Goal: Check status: Check status

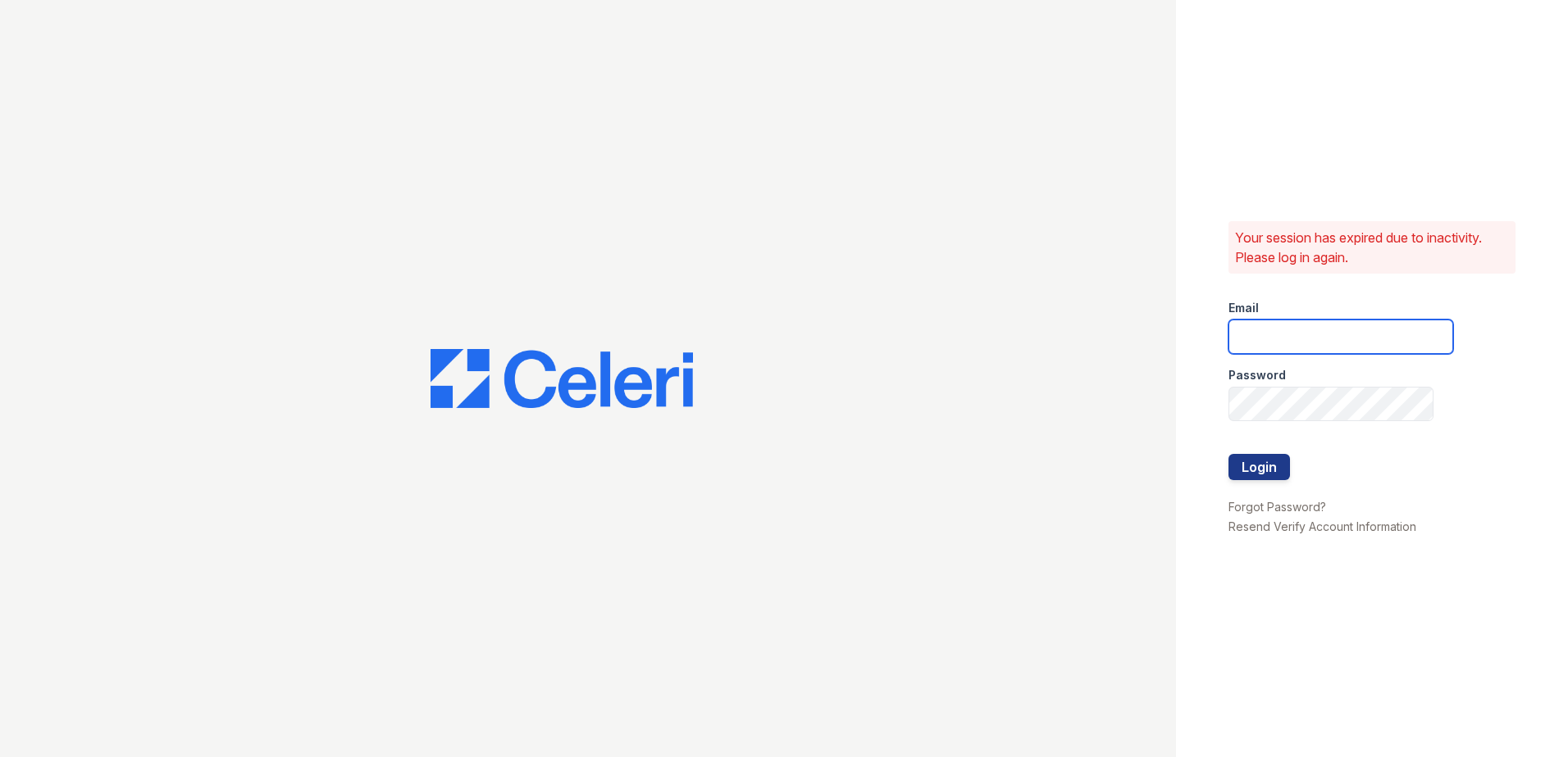
type input "[EMAIL_ADDRESS][DOMAIN_NAME]"
click at [1247, 461] on button "Login" at bounding box center [1260, 467] width 61 height 26
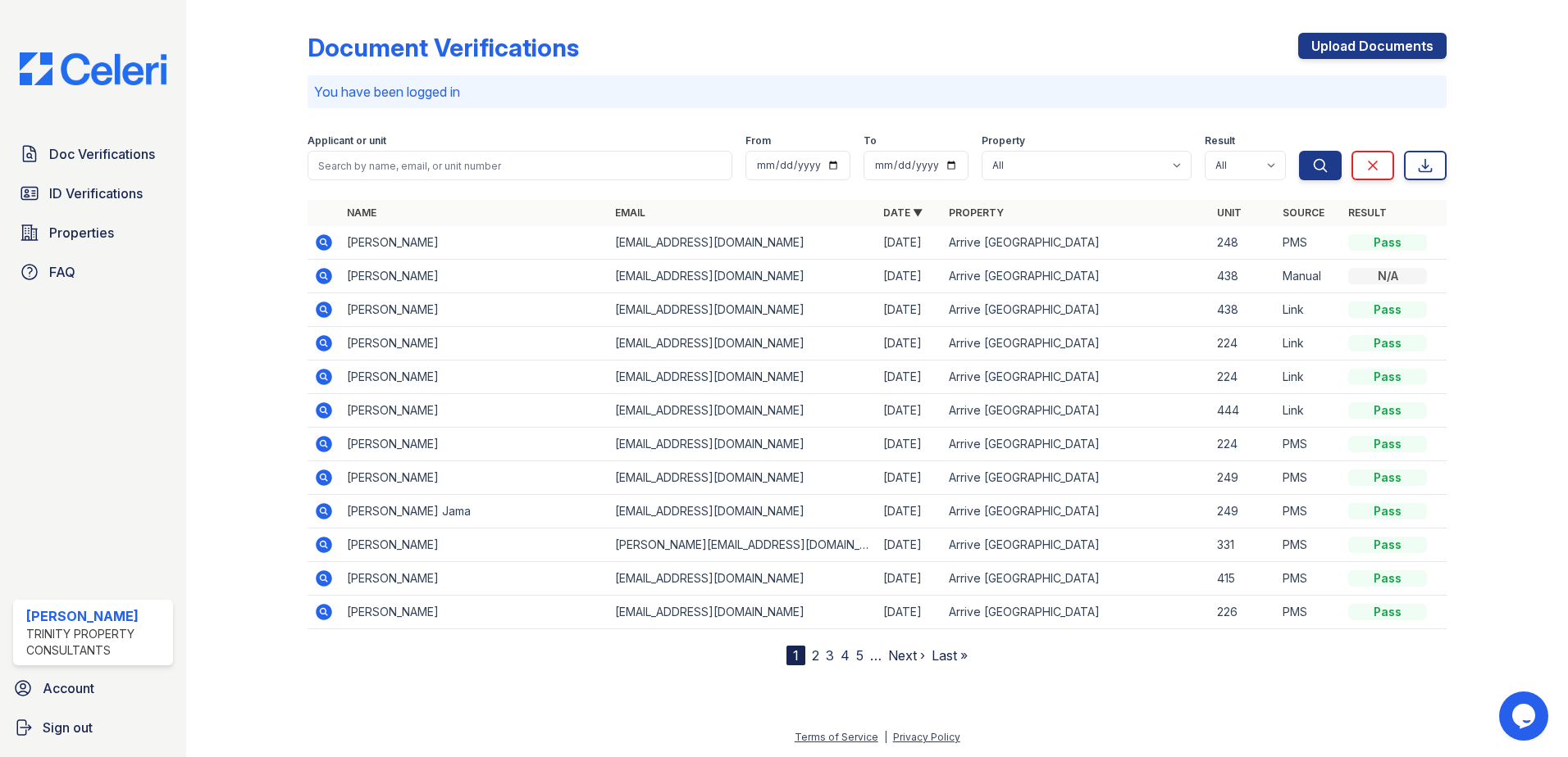
click at [321, 240] on icon at bounding box center [324, 242] width 16 height 16
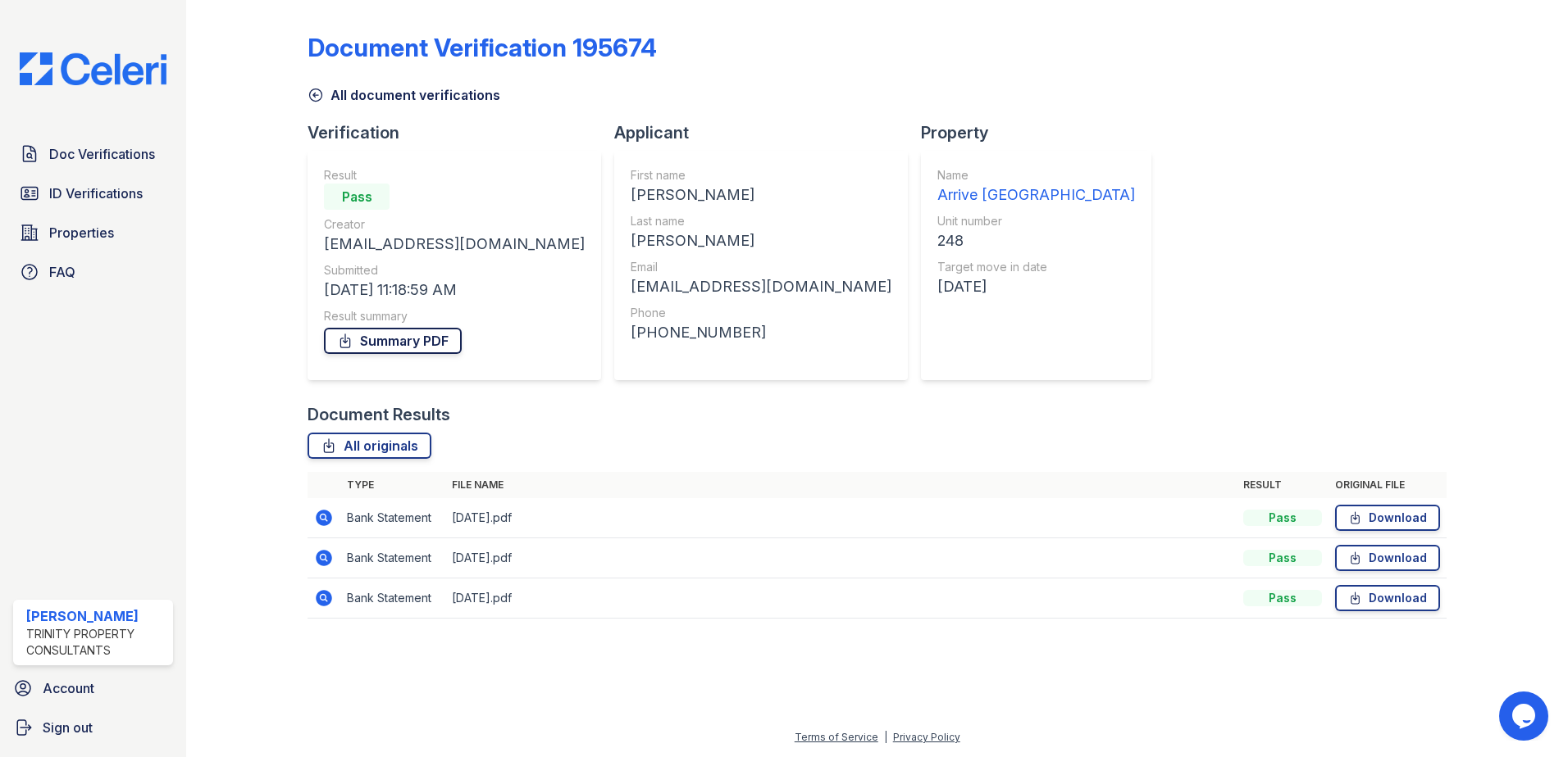
click at [368, 343] on link "Summary PDF" at bounding box center [392, 341] width 138 height 26
click at [106, 156] on span "Doc Verifications" at bounding box center [102, 154] width 105 height 20
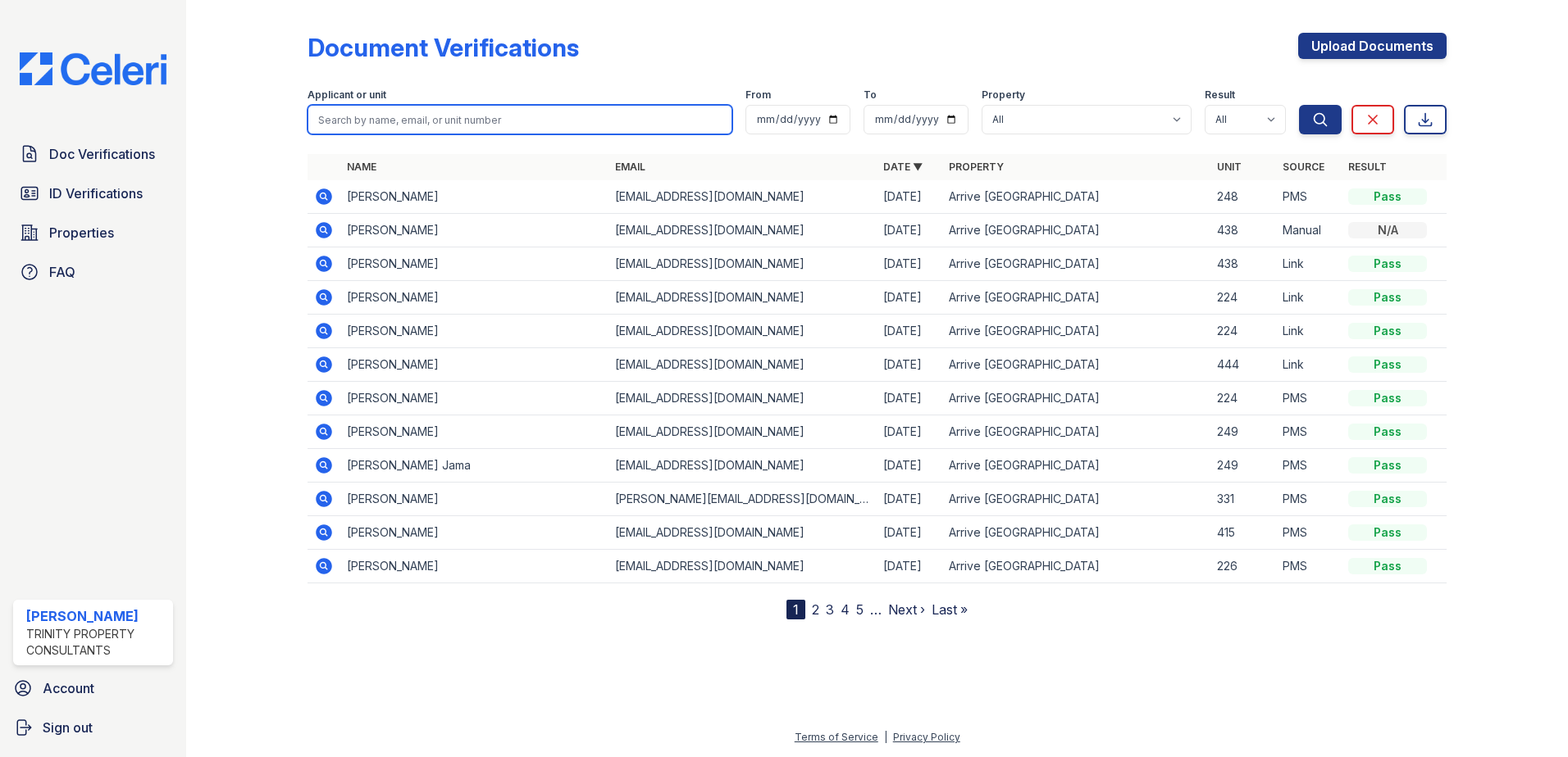
click at [371, 126] on input "search" at bounding box center [519, 119] width 425 height 30
type input "williams"
click at [1299, 105] on button "Search" at bounding box center [1320, 119] width 42 height 30
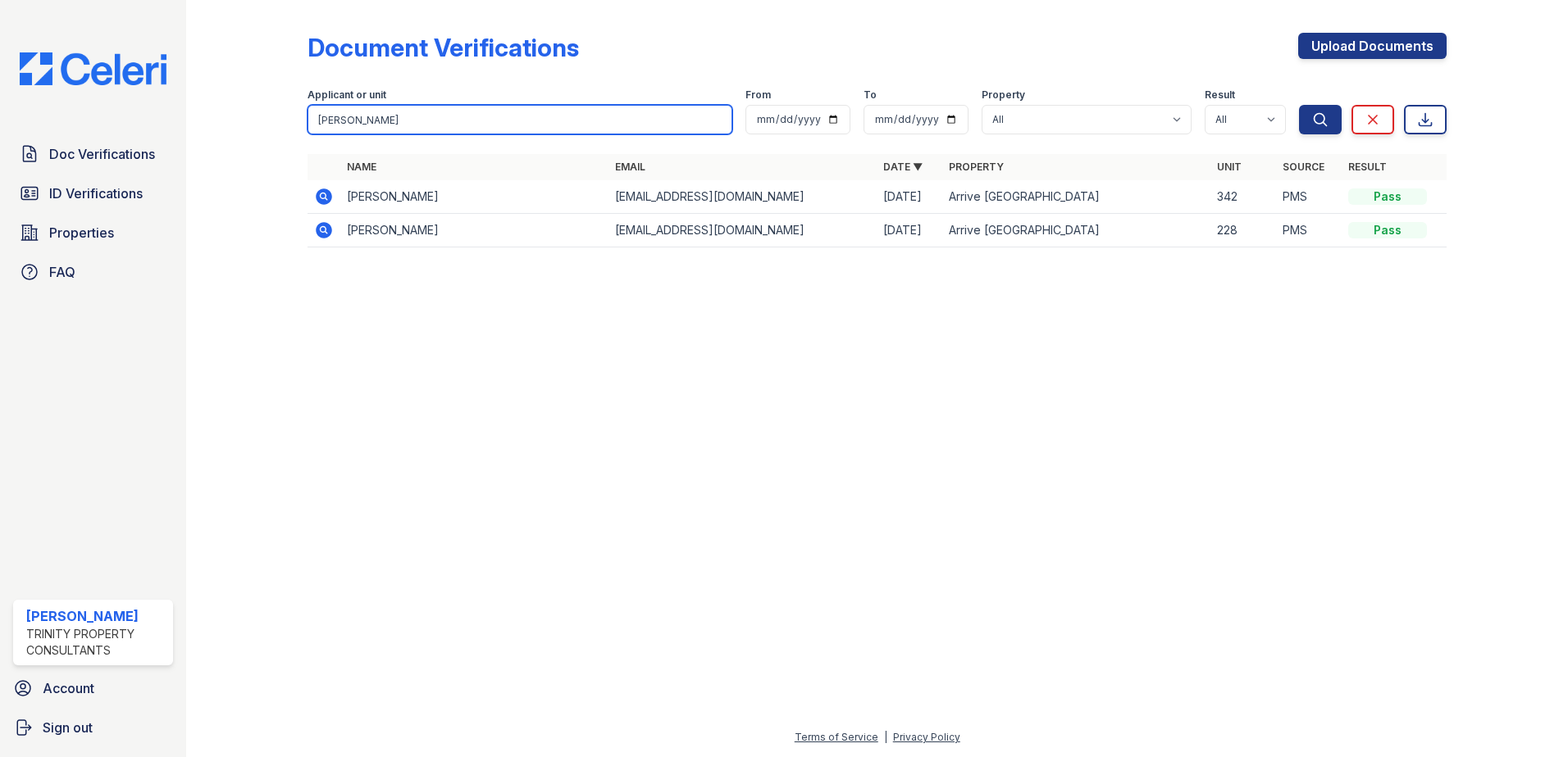
click at [363, 121] on input "williams" at bounding box center [519, 119] width 425 height 30
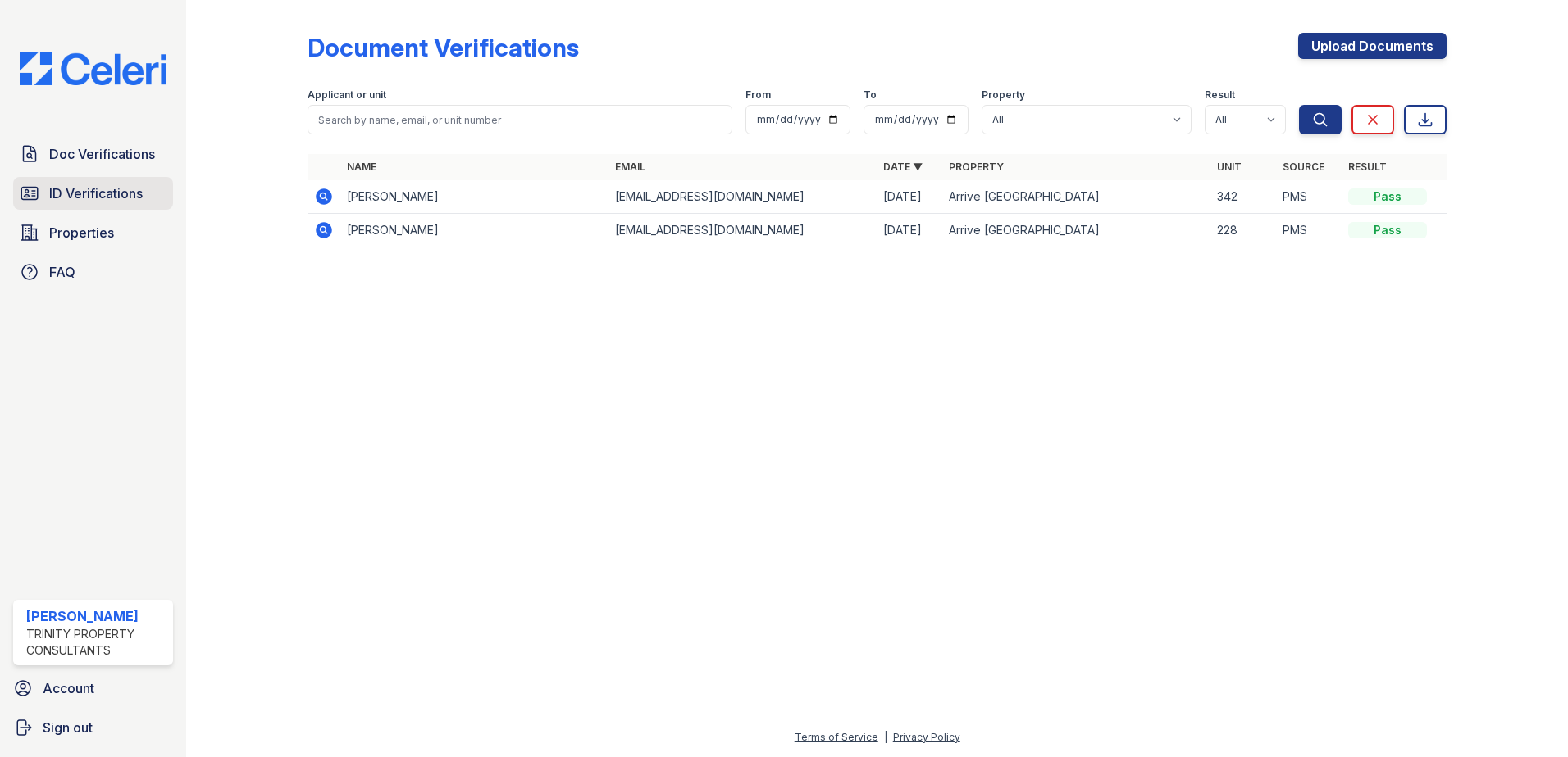
click at [86, 186] on span "ID Verifications" at bounding box center [96, 194] width 94 height 20
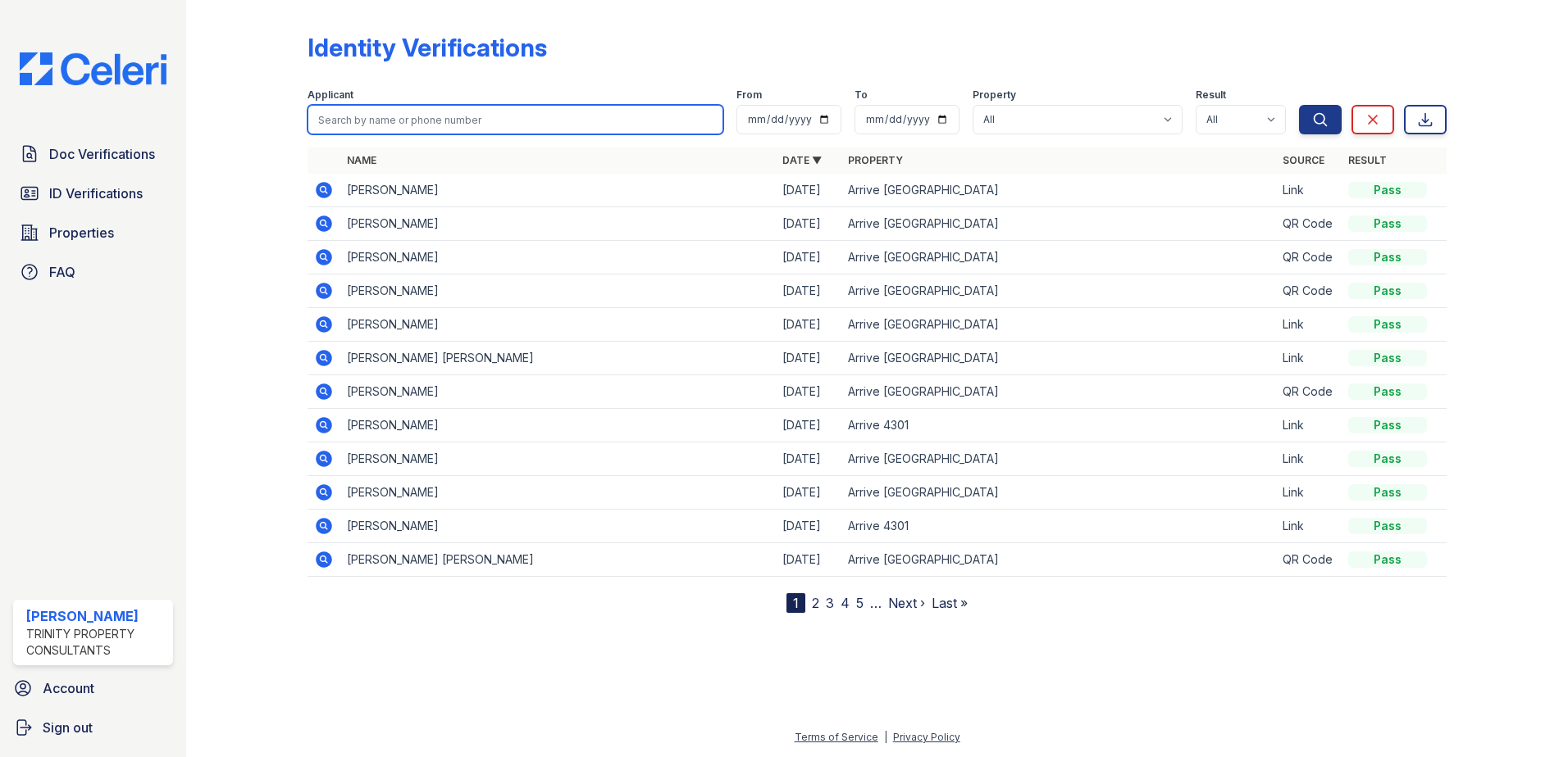
click at [394, 121] on input "search" at bounding box center [515, 119] width 416 height 30
type input "pin"
click at [1299, 105] on button "Search" at bounding box center [1320, 119] width 42 height 30
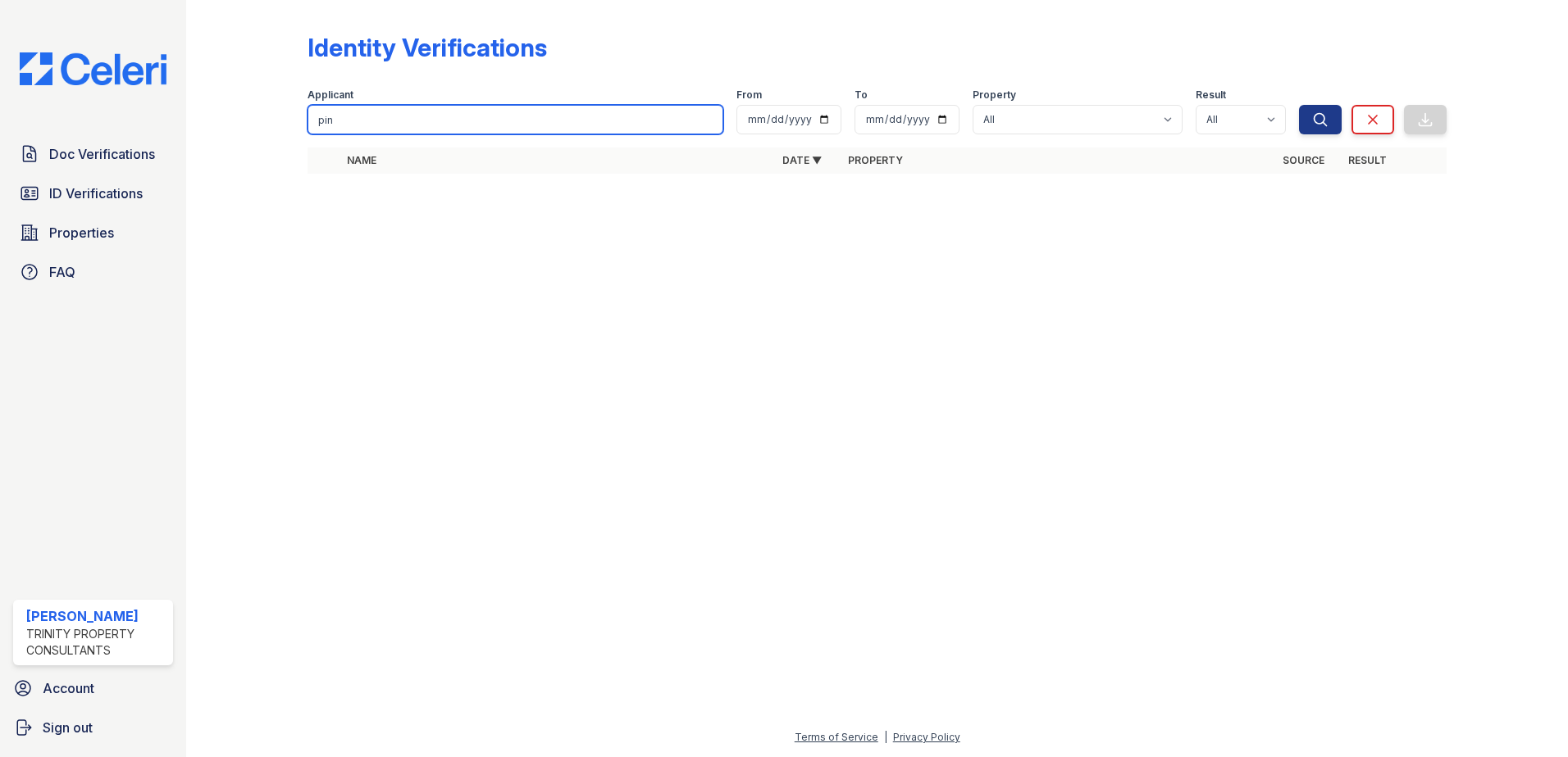
click at [385, 123] on input "pin" at bounding box center [515, 119] width 416 height 30
type input "williams"
click at [1299, 105] on button "Search" at bounding box center [1320, 119] width 42 height 30
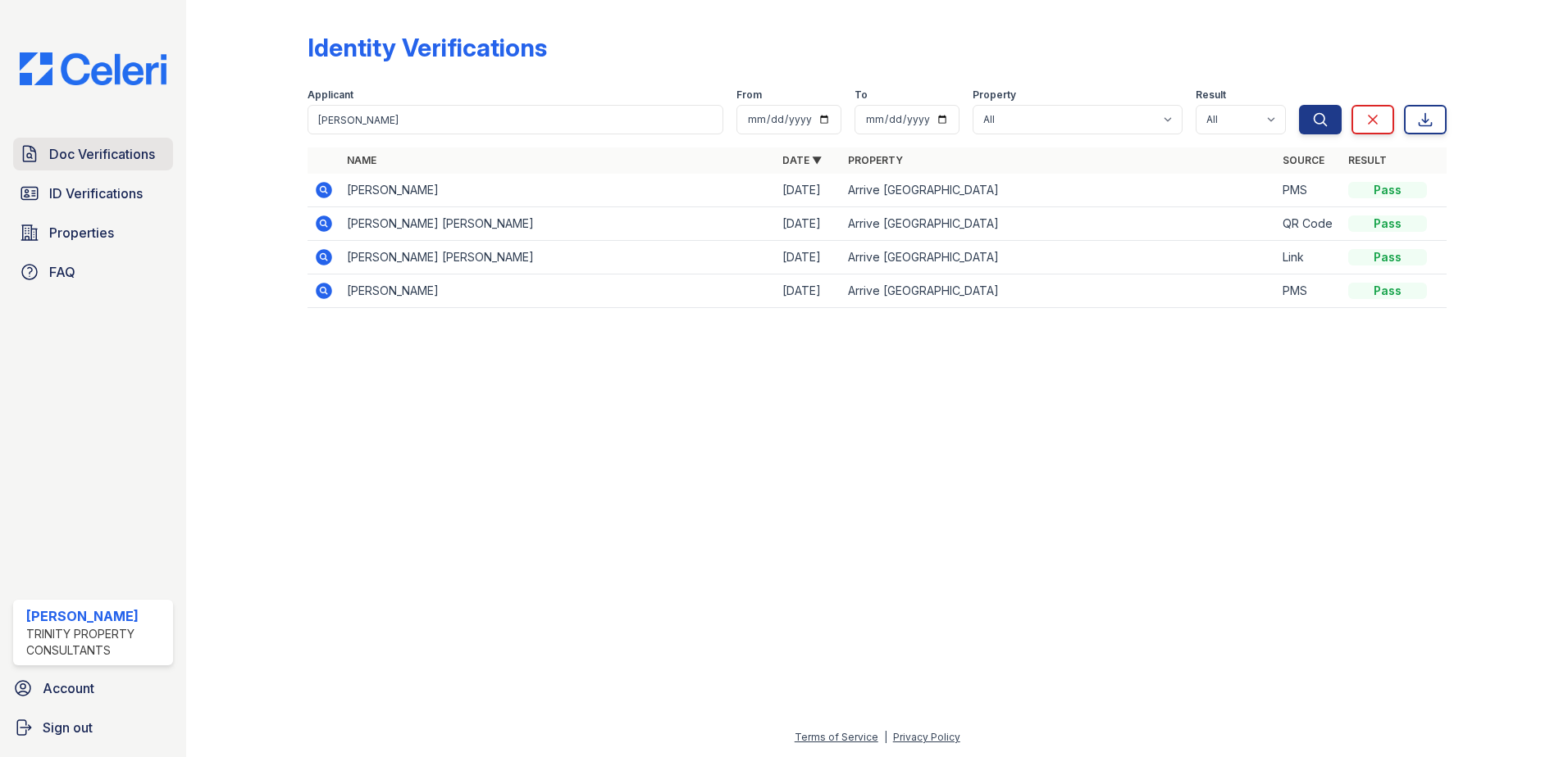
click at [77, 157] on span "Doc Verifications" at bounding box center [102, 154] width 105 height 20
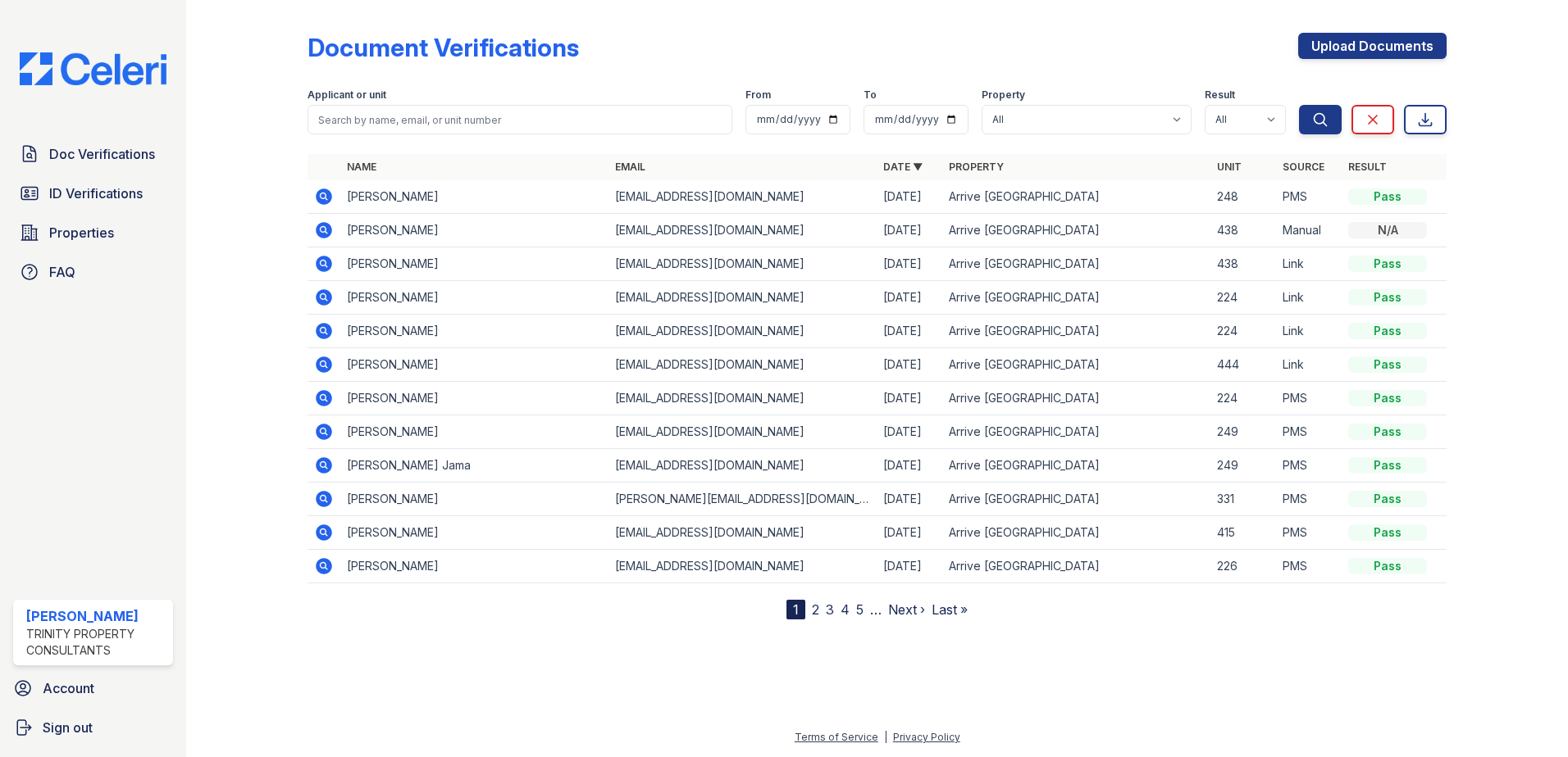
click at [327, 196] on icon at bounding box center [324, 196] width 16 height 16
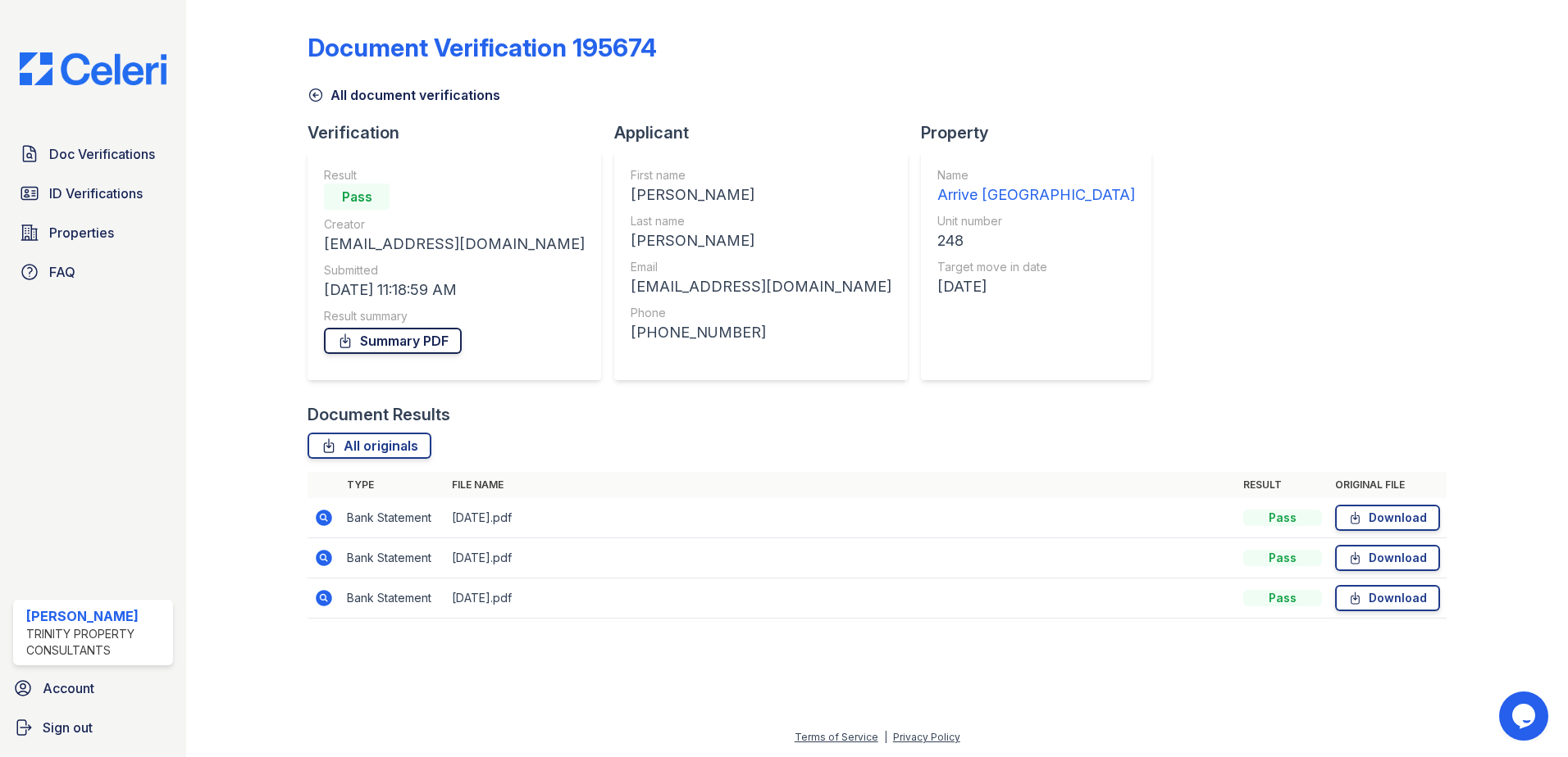
click at [389, 334] on link "Summary PDF" at bounding box center [392, 341] width 138 height 26
click at [100, 197] on span "ID Verifications" at bounding box center [96, 194] width 94 height 20
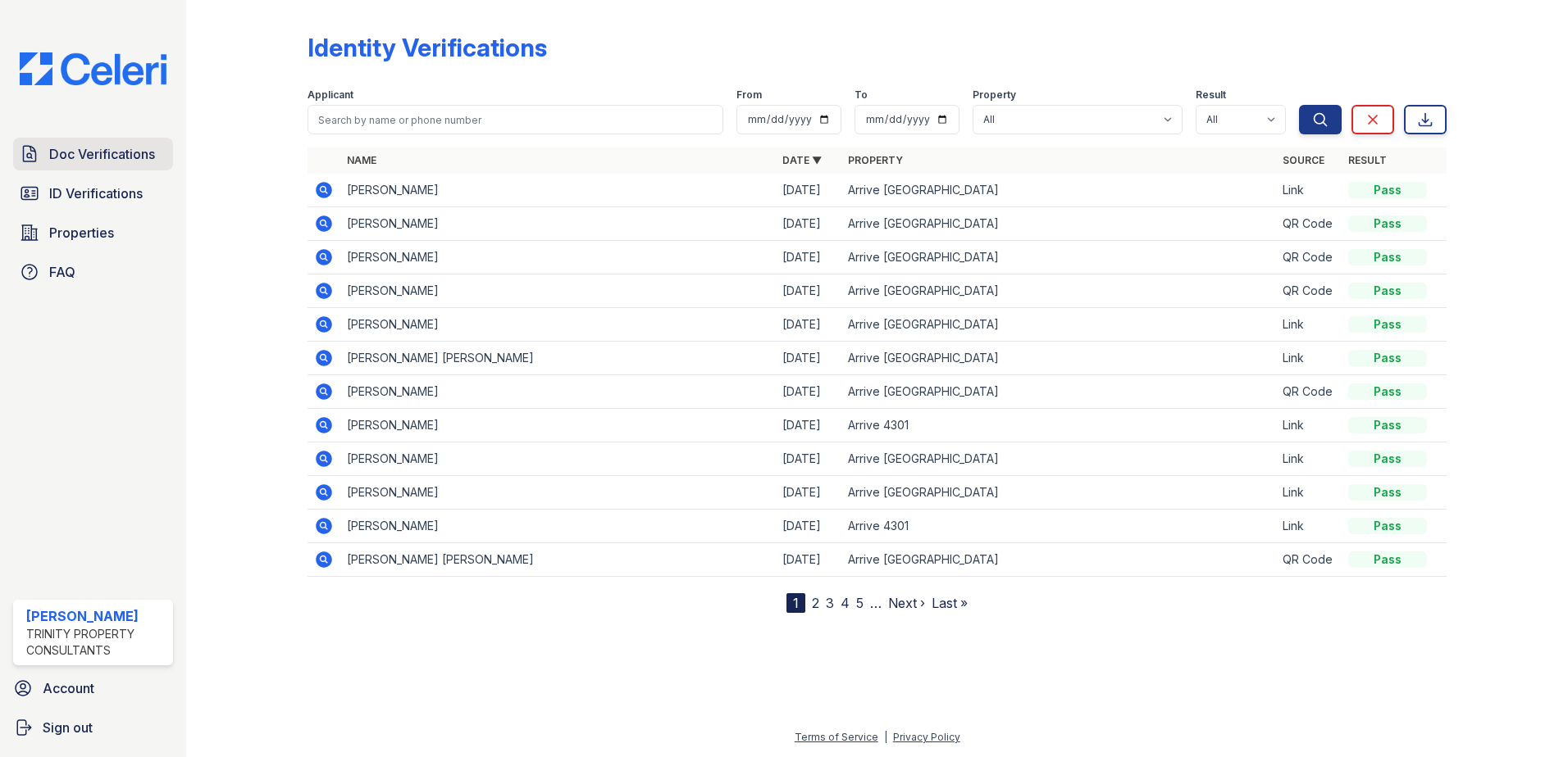
click at [95, 144] on span "Doc Verifications" at bounding box center [102, 154] width 105 height 20
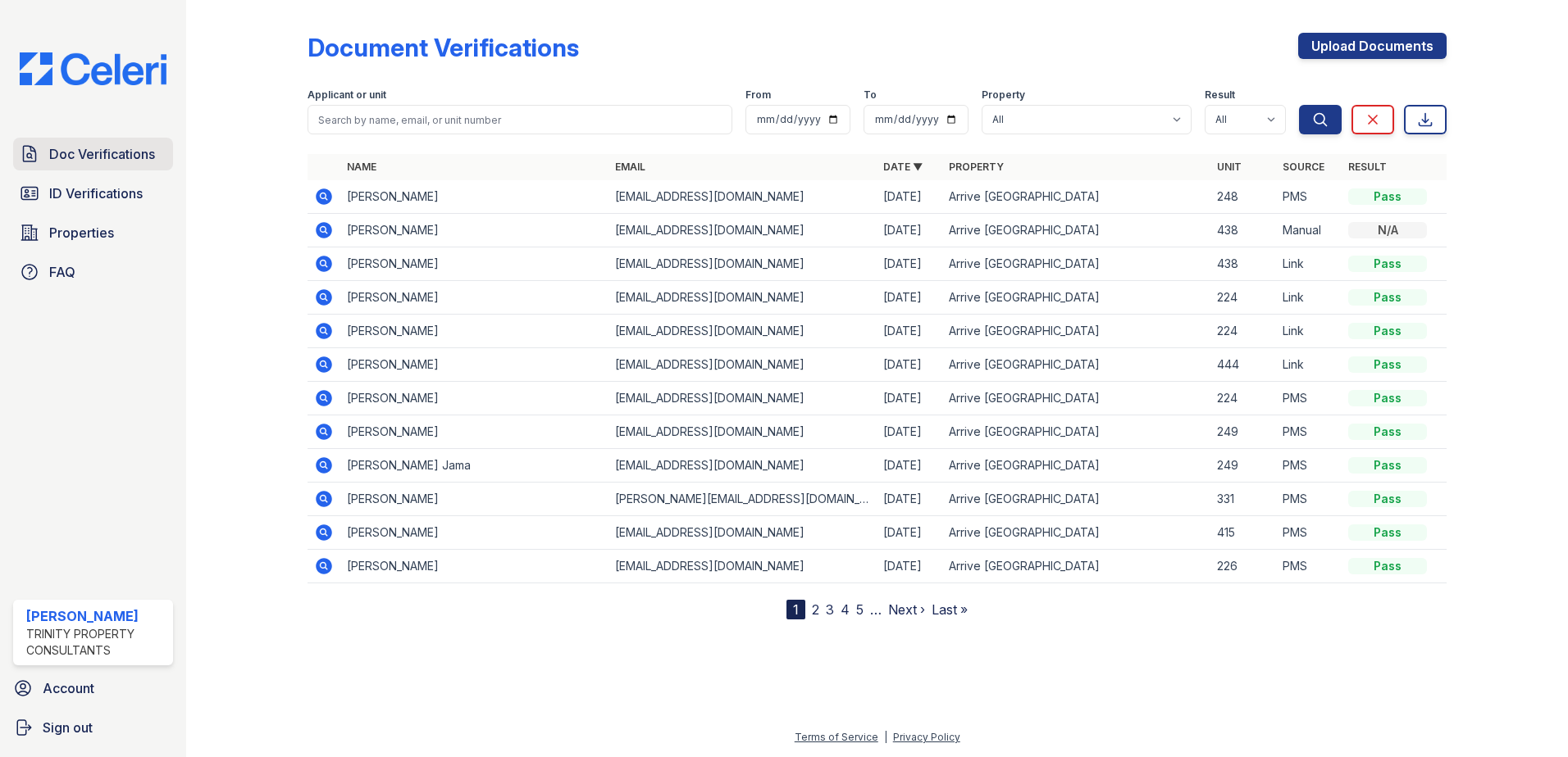
click at [101, 147] on span "Doc Verifications" at bounding box center [102, 154] width 105 height 20
click at [96, 196] on span "ID Verifications" at bounding box center [96, 194] width 94 height 20
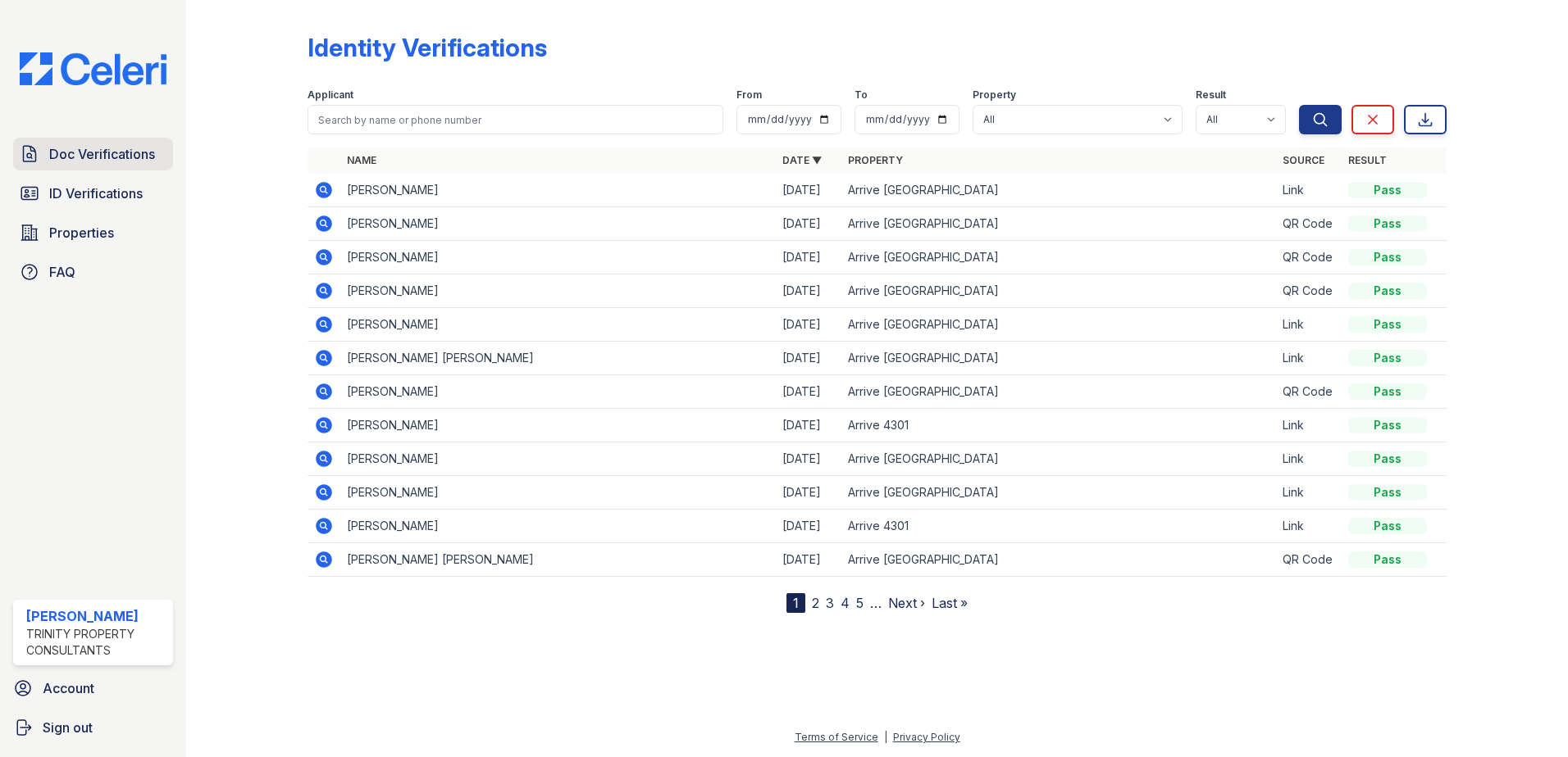
click at [114, 158] on span "Doc Verifications" at bounding box center [102, 154] width 105 height 20
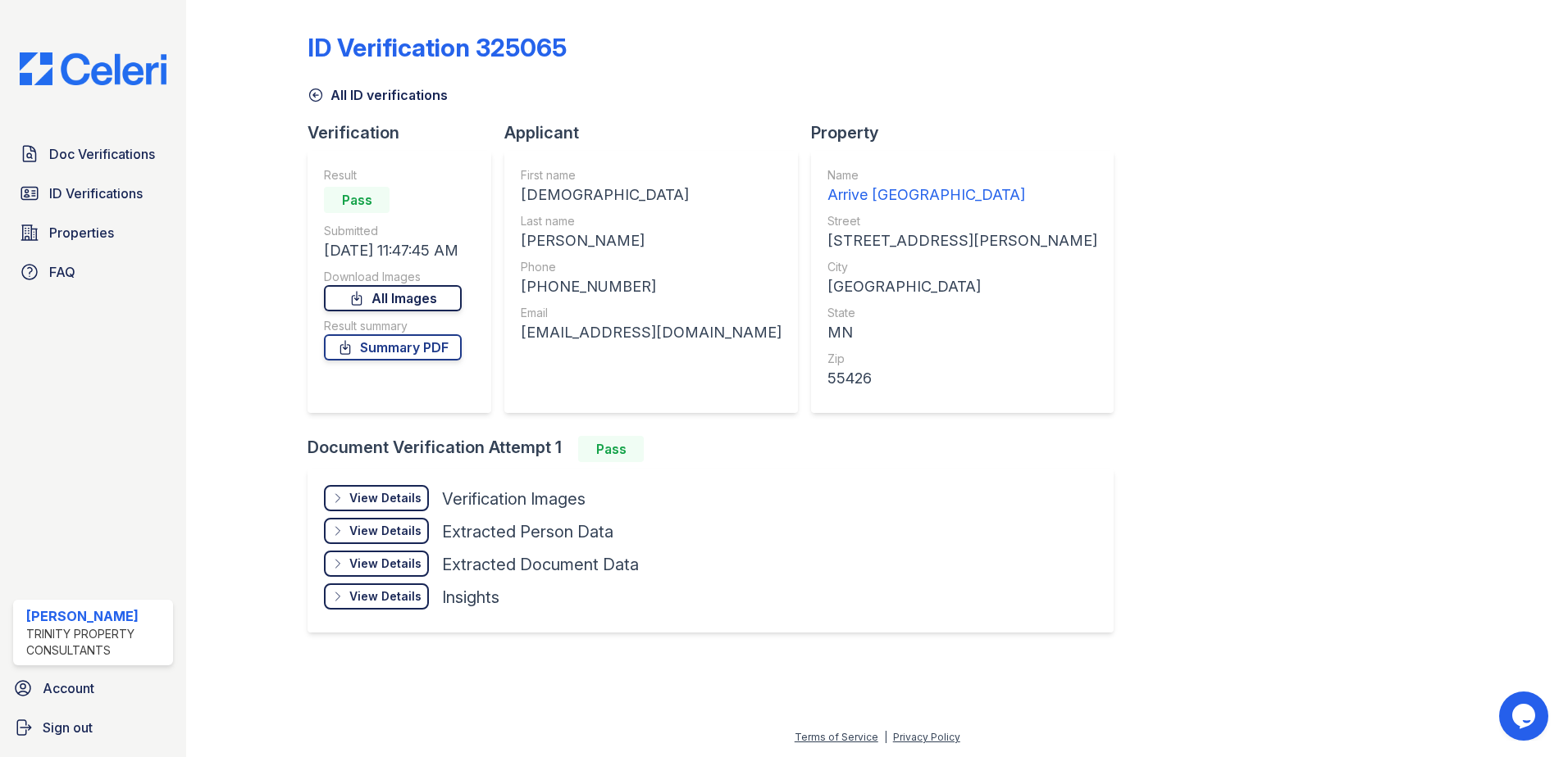
click at [420, 296] on link "All Images" at bounding box center [392, 298] width 138 height 26
click at [96, 156] on span "Doc Verifications" at bounding box center [102, 154] width 105 height 20
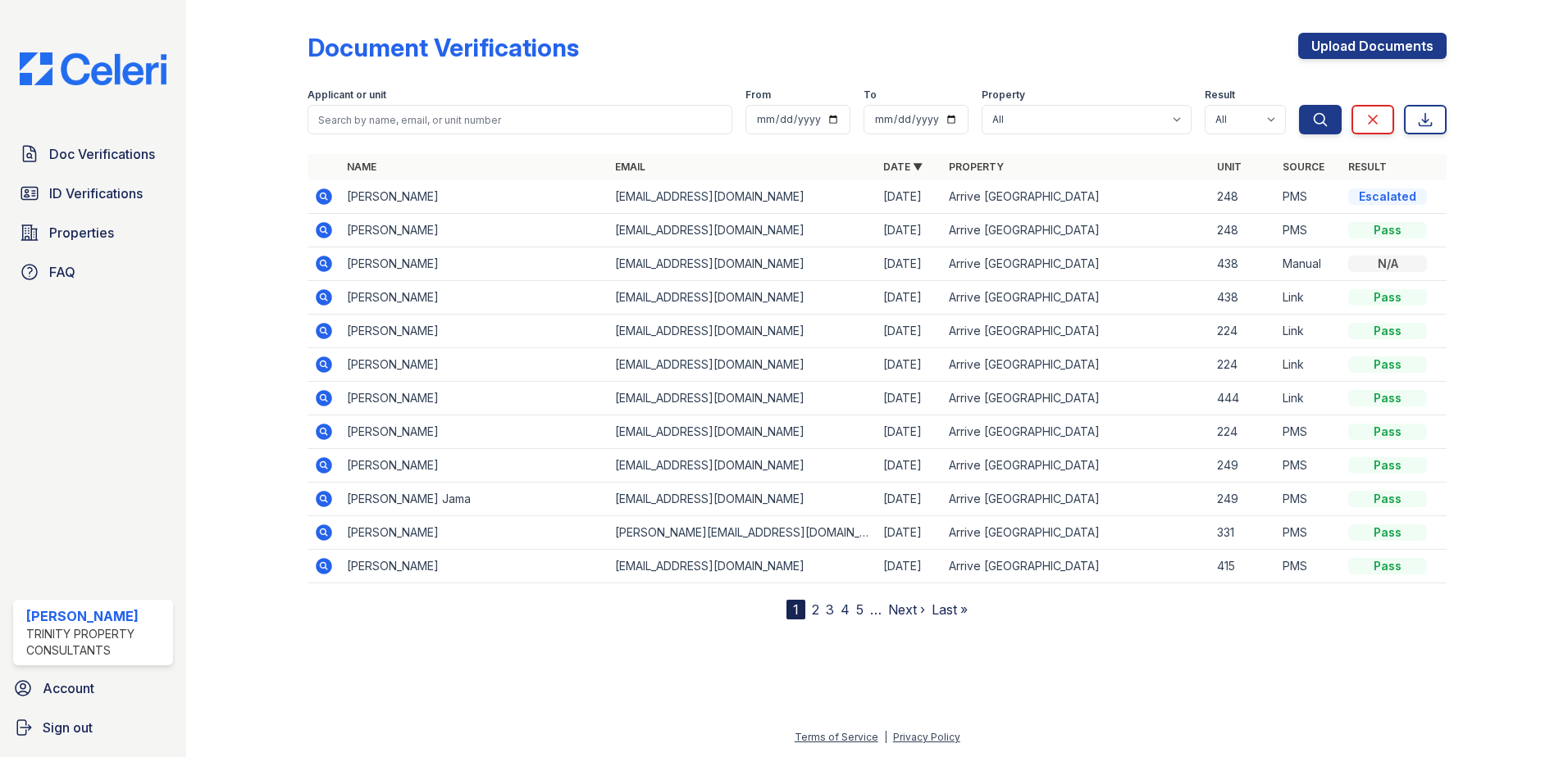
drag, startPoint x: 319, startPoint y: 195, endPoint x: 328, endPoint y: 199, distance: 9.8
click at [322, 195] on icon at bounding box center [324, 196] width 20 height 20
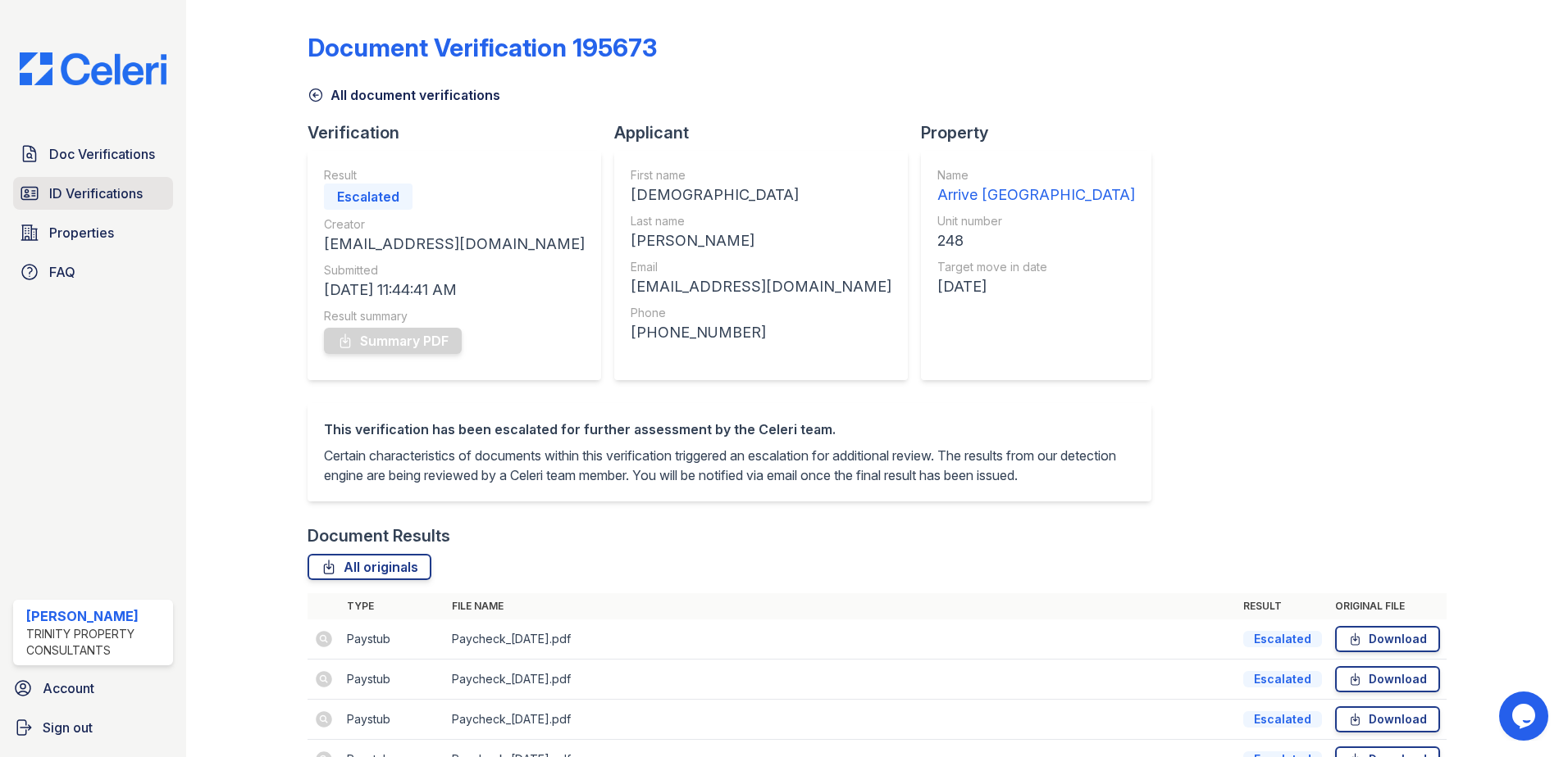
click at [111, 192] on span "ID Verifications" at bounding box center [96, 194] width 94 height 20
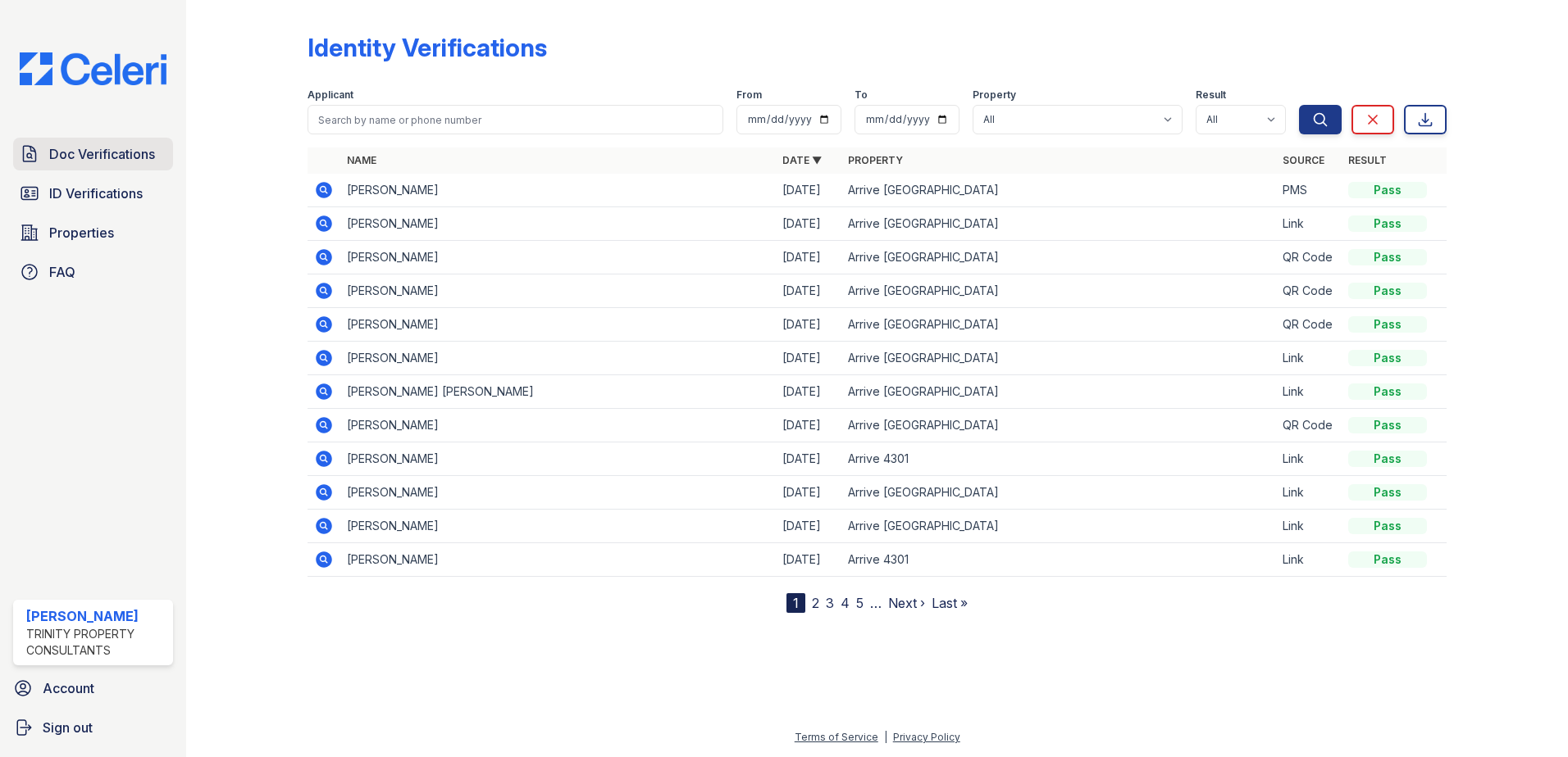
click at [113, 151] on span "Doc Verifications" at bounding box center [102, 154] width 105 height 20
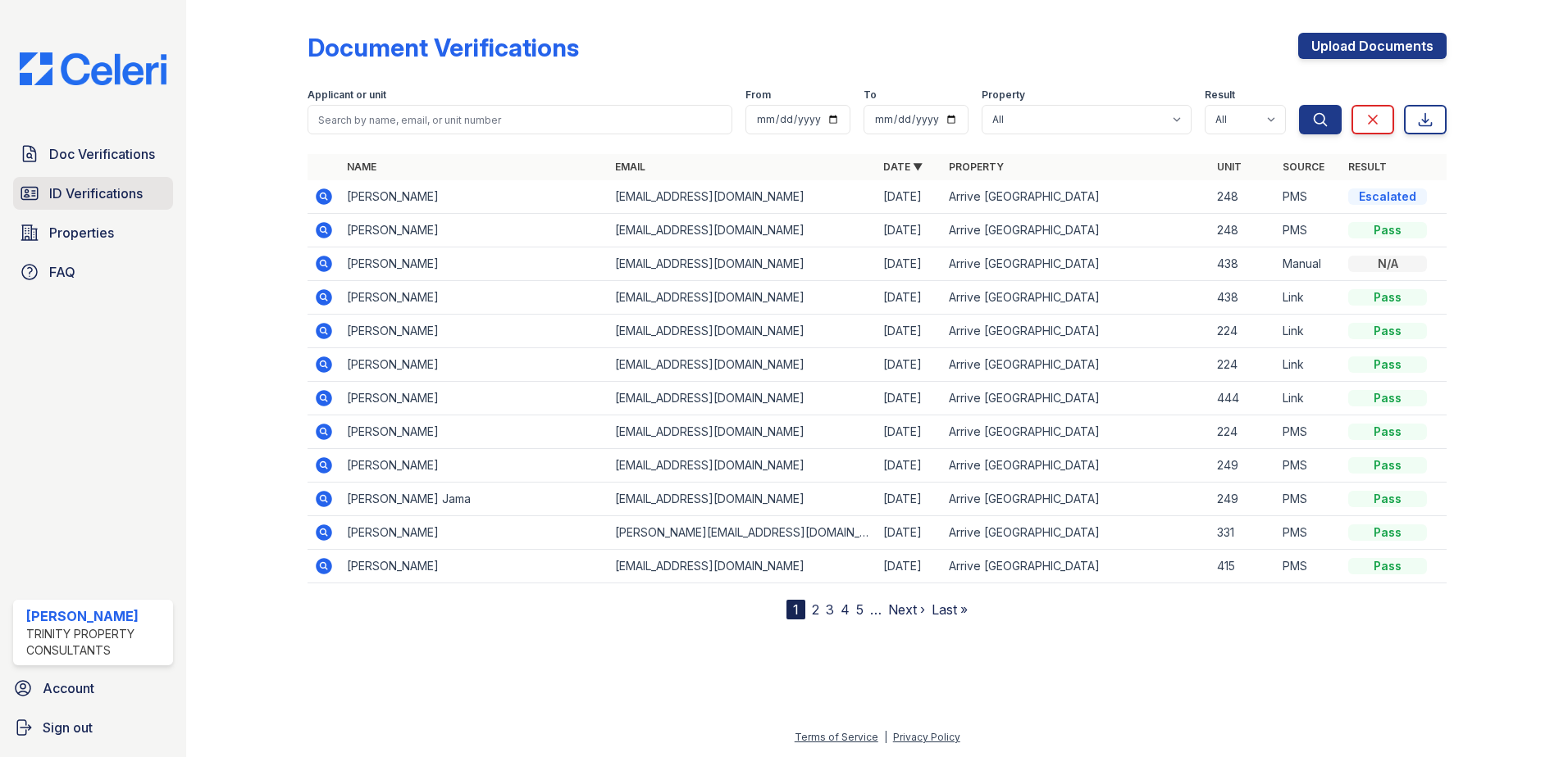
click at [80, 189] on span "ID Verifications" at bounding box center [96, 194] width 94 height 20
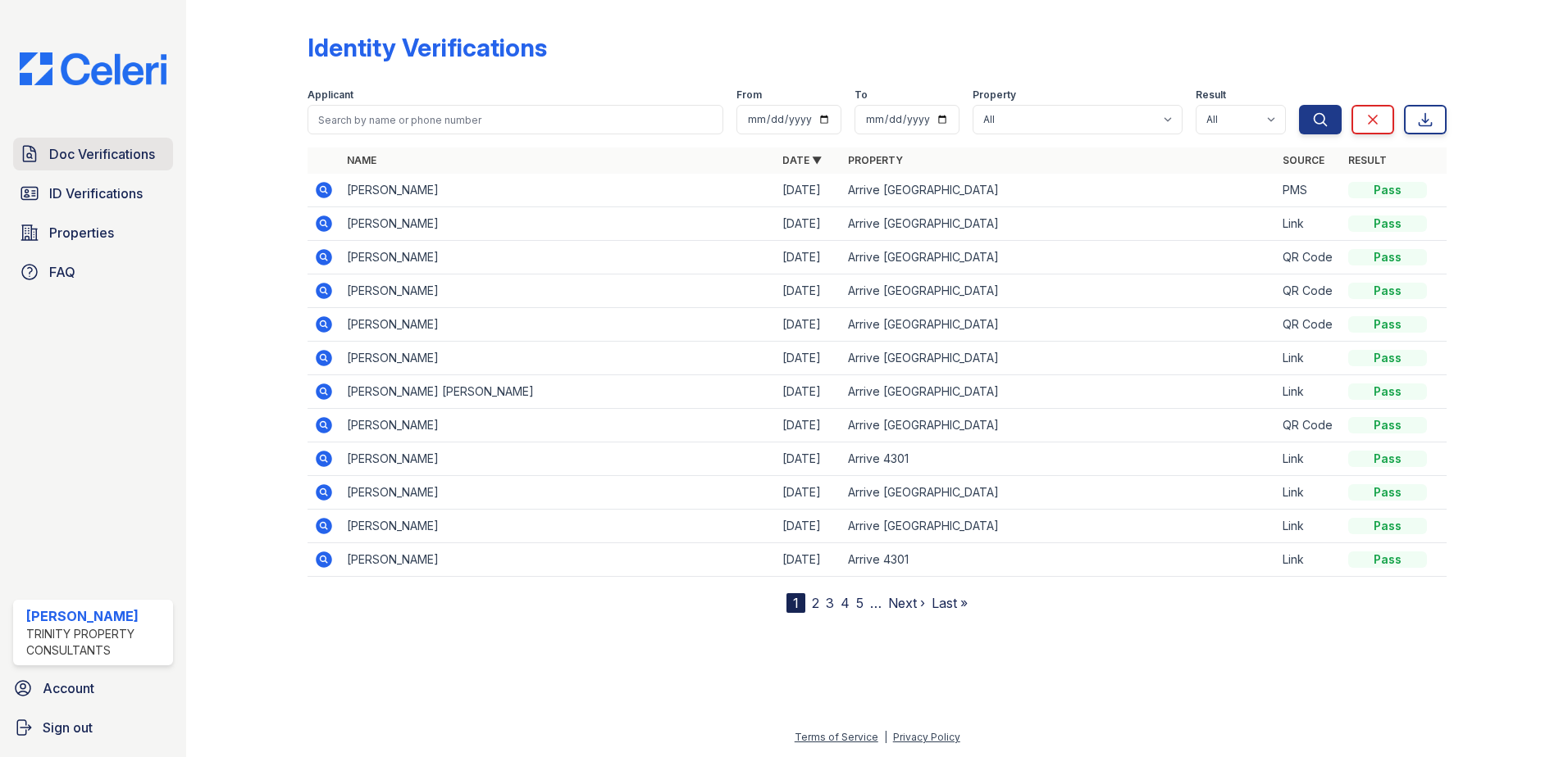
click at [94, 146] on span "Doc Verifications" at bounding box center [102, 154] width 105 height 20
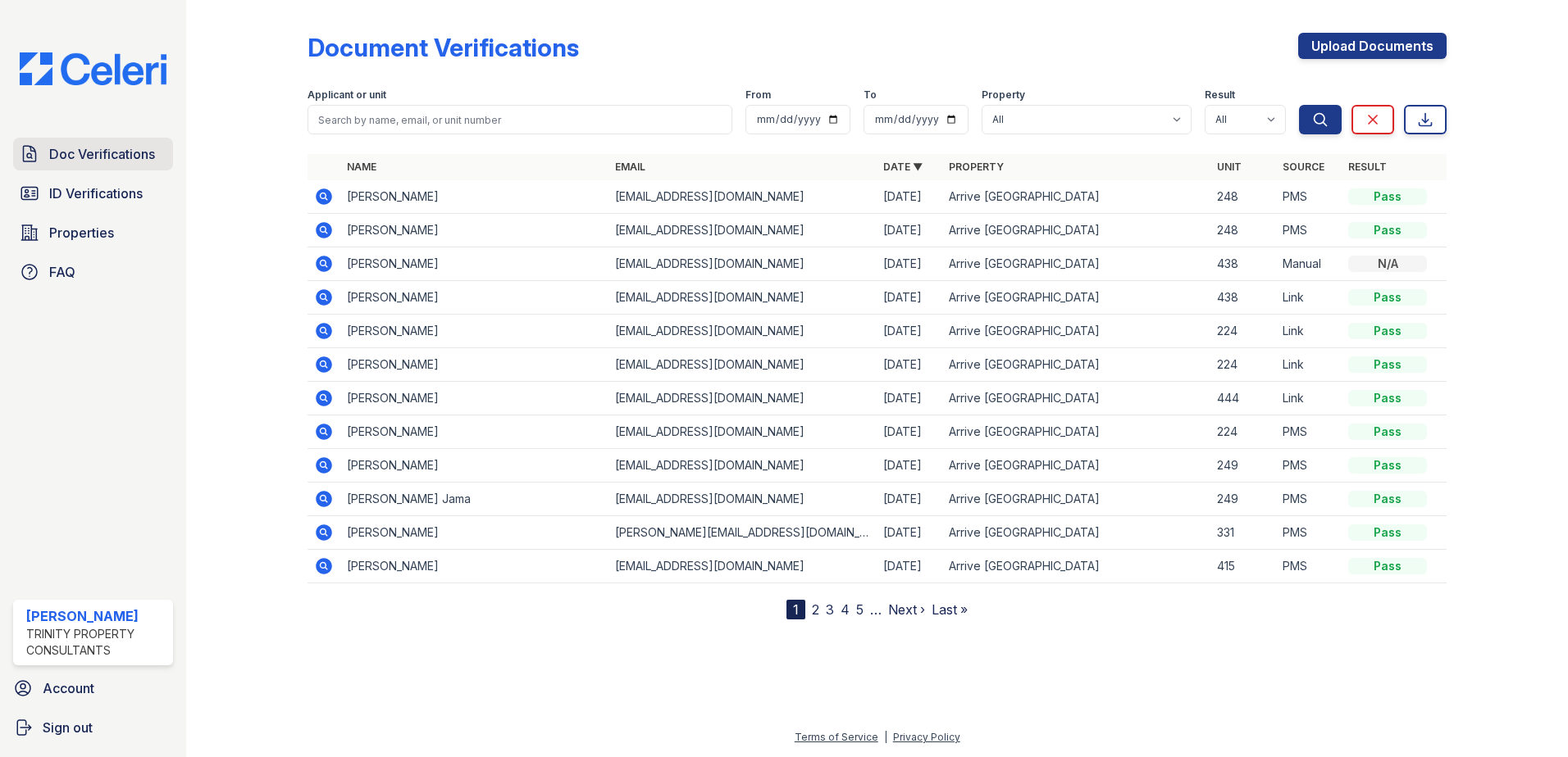
click at [131, 156] on span "Doc Verifications" at bounding box center [102, 154] width 105 height 20
click at [320, 193] on icon at bounding box center [324, 196] width 16 height 16
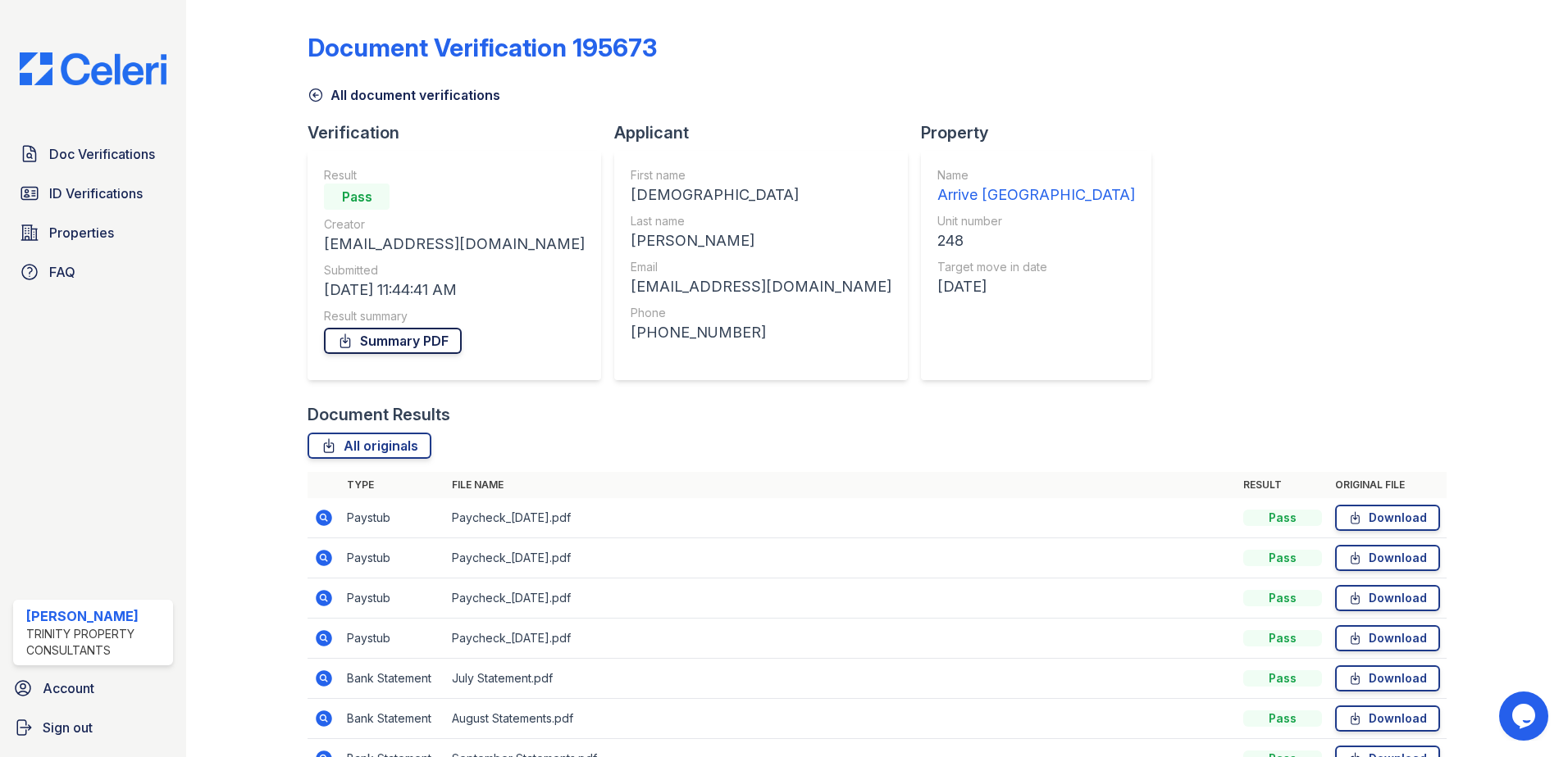
click at [361, 346] on link "Summary PDF" at bounding box center [392, 341] width 138 height 26
